Goal: Communication & Community: Answer question/provide support

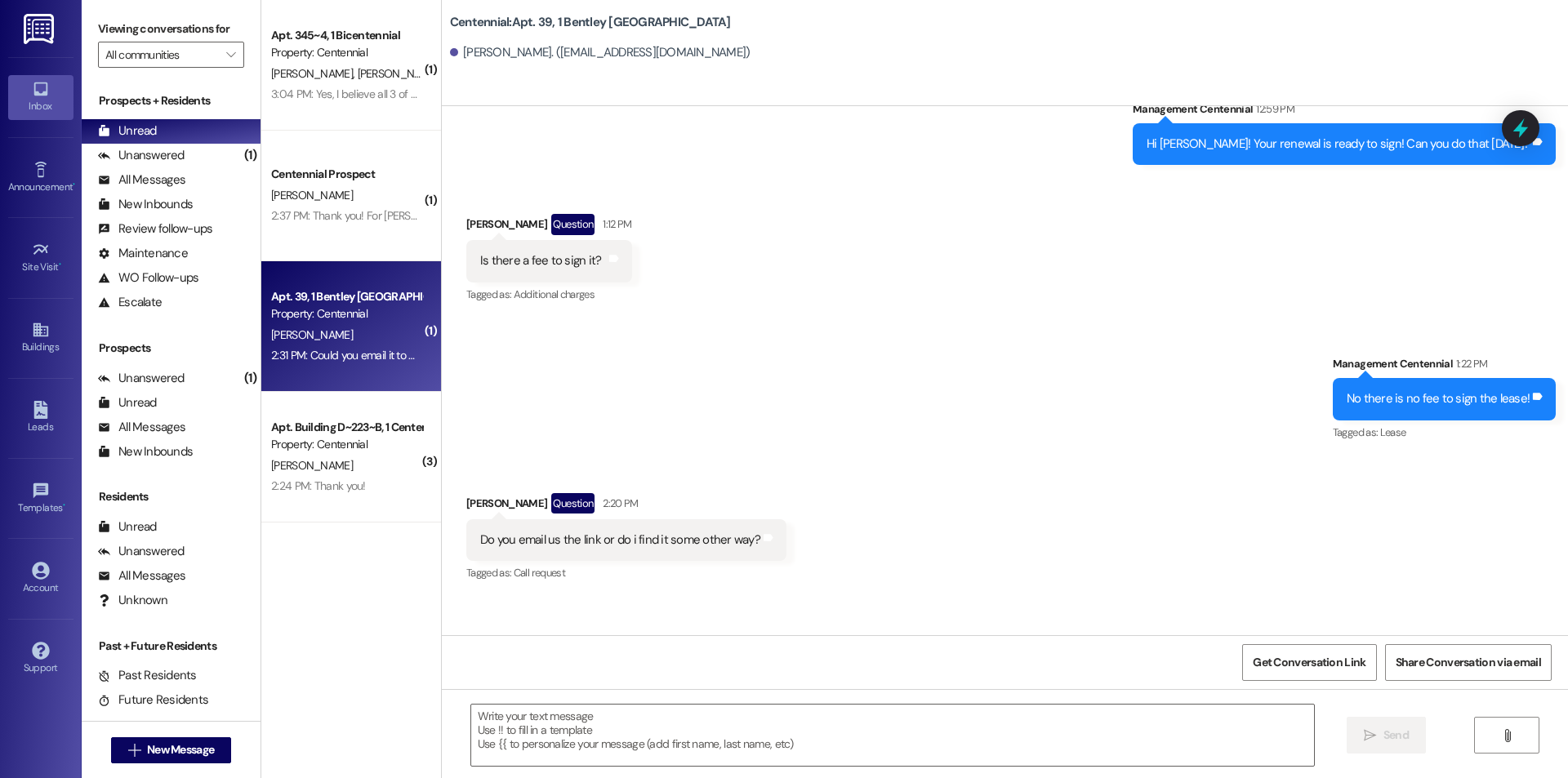
scroll to position [2415, 0]
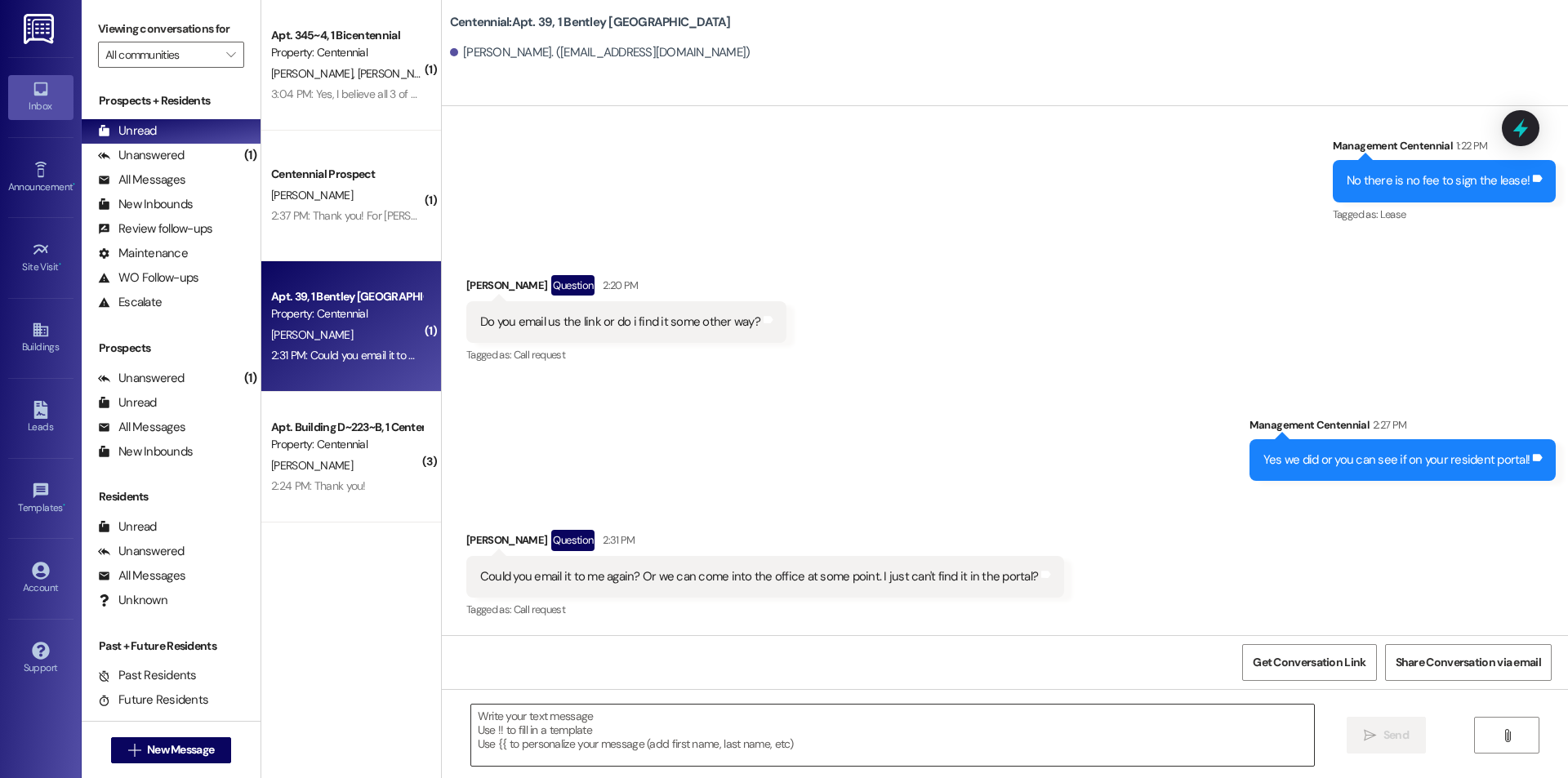
click at [889, 732] on textarea at bounding box center [892, 736] width 843 height 62
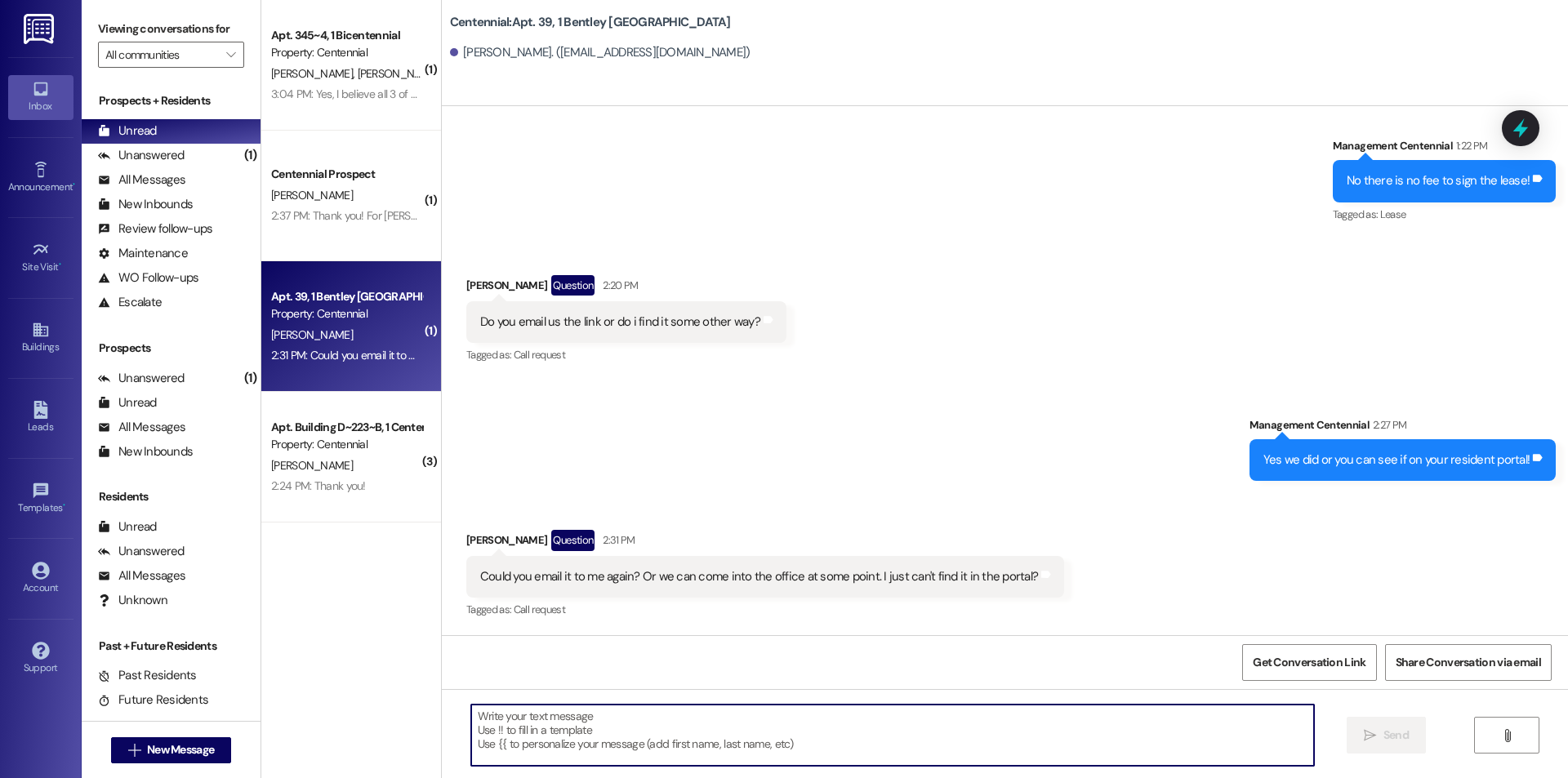
click at [579, 736] on textarea at bounding box center [892, 736] width 843 height 62
type textarea "J"
type textarea "We just resent that!"
click at [1369, 749] on button " Send" at bounding box center [1386, 736] width 79 height 36
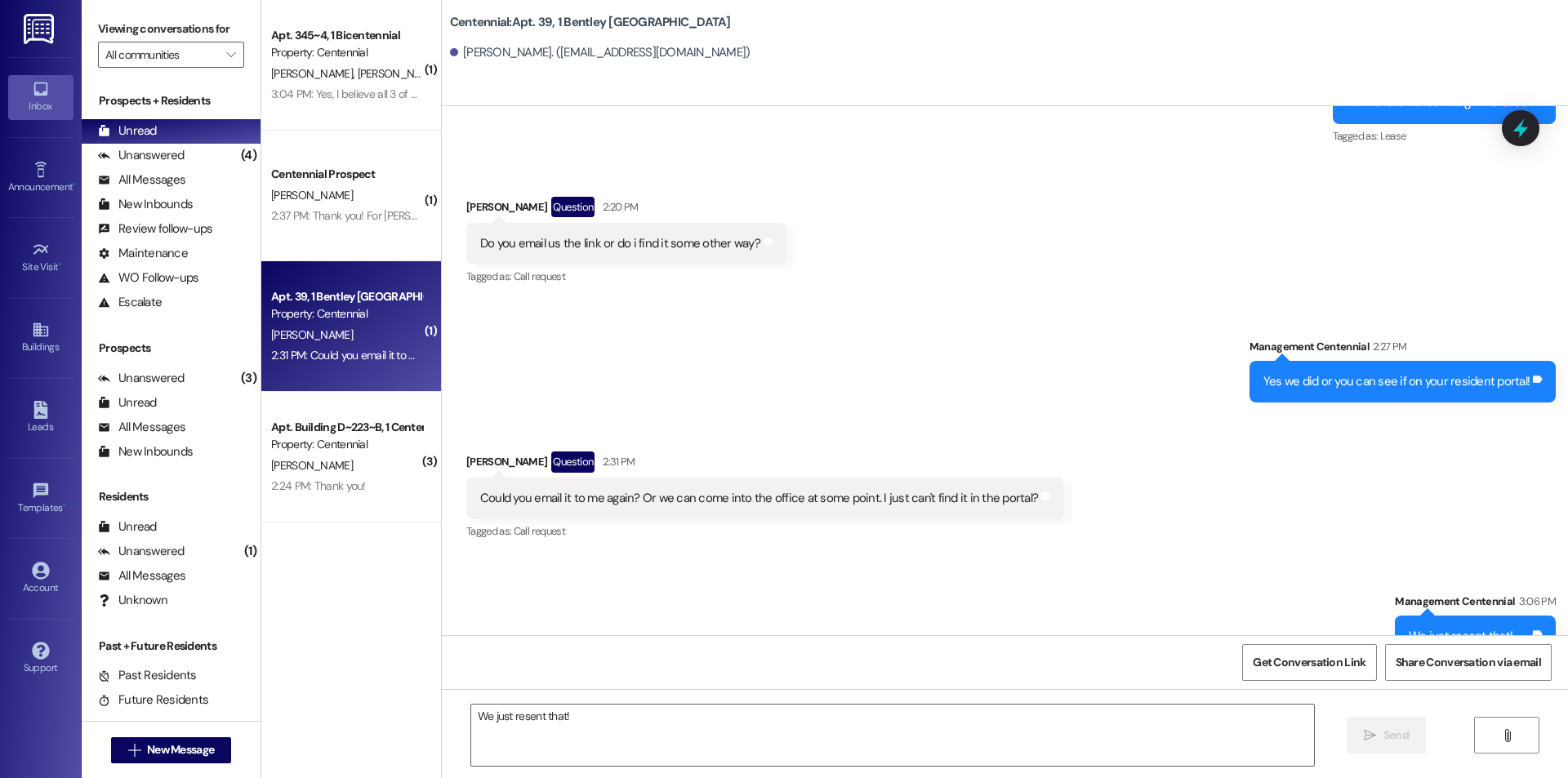
scroll to position [2527, 0]
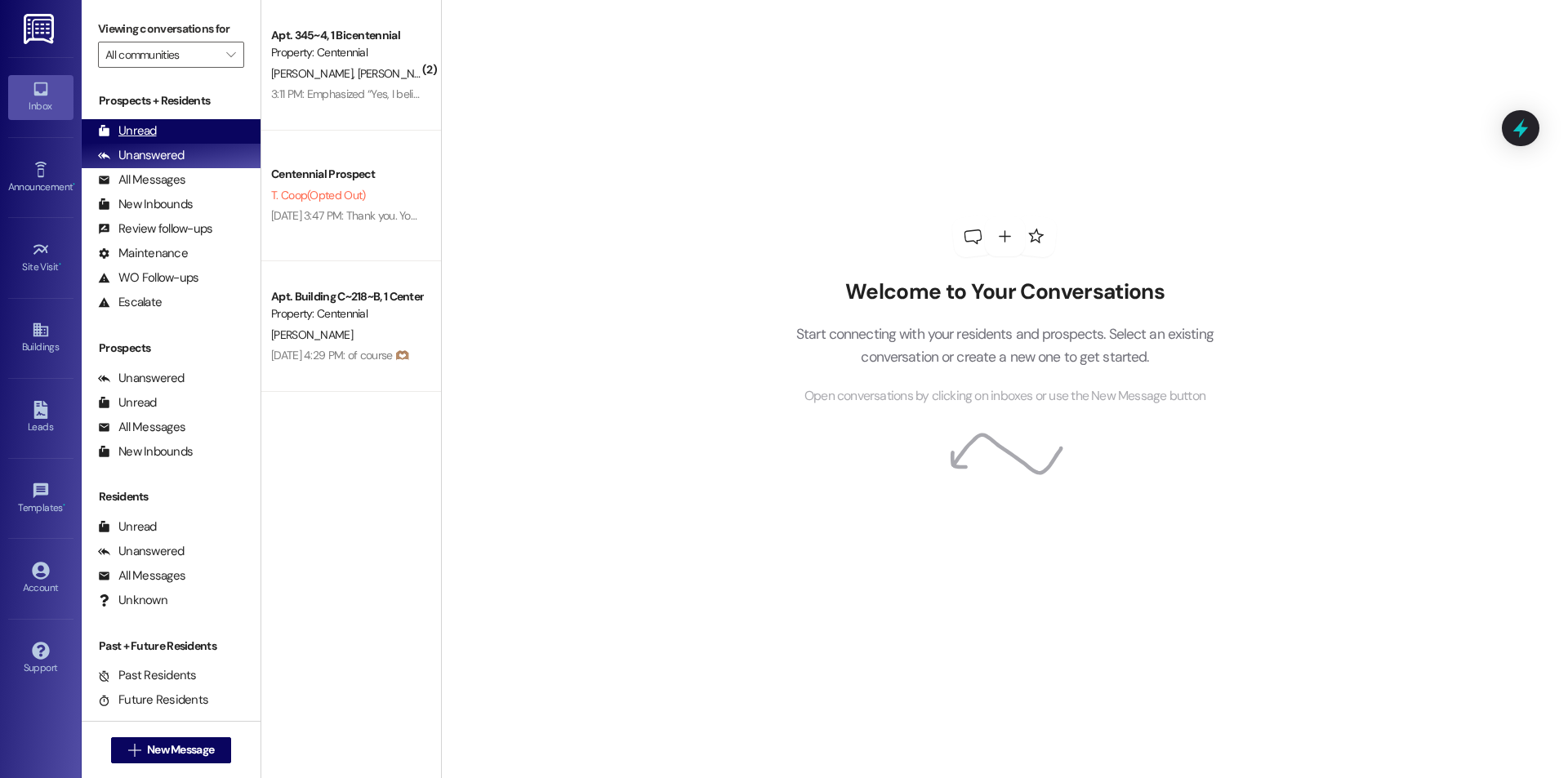
click at [147, 130] on div "Unread" at bounding box center [127, 131] width 59 height 17
